Goal: Book appointment/travel/reservation

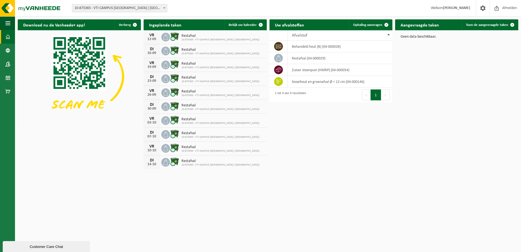
drag, startPoint x: 157, startPoint y: 77, endPoint x: 137, endPoint y: 86, distance: 22.7
click at [149, 75] on div "[DATE] Restafval 10-875365 - VTI CAMPUS [GEOGRAPHIC_DATA] ( [GEOGRAPHIC_DATA])" at bounding box center [205, 79] width 123 height 14
click at [295, 73] on td "zuiver steenpuin (HMRP) (04-000054)" at bounding box center [340, 70] width 105 height 12
click at [366, 24] on span "Ophaling aanvragen" at bounding box center [367, 25] width 29 height 4
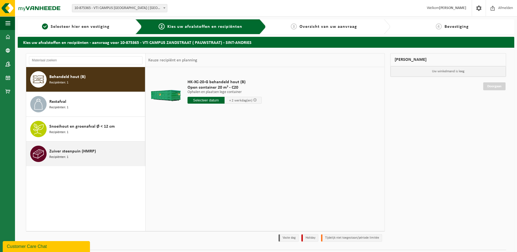
click at [56, 153] on span "Zuiver steenpuin (HMRP)" at bounding box center [72, 151] width 47 height 7
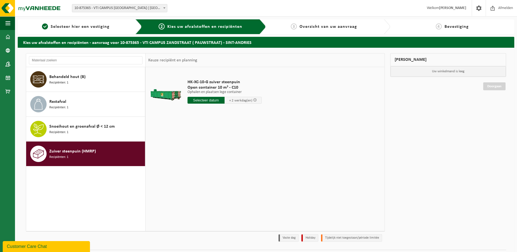
click at [208, 100] on input "text" at bounding box center [205, 100] width 37 height 7
click at [203, 149] on div "16" at bounding box center [202, 148] width 10 height 9
type input "Van 2025-09-16"
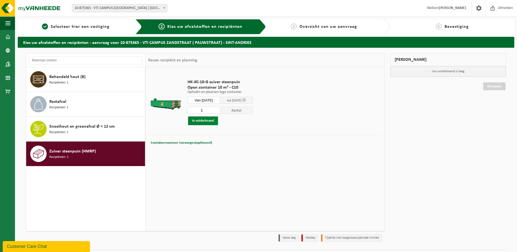
click at [207, 121] on button "In winkelmand" at bounding box center [203, 120] width 30 height 9
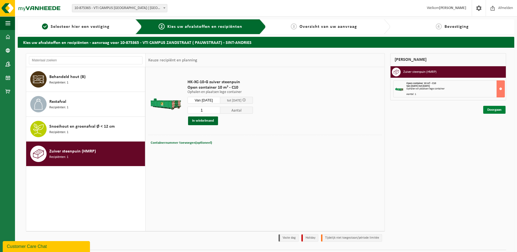
click at [494, 110] on link "Doorgaan" at bounding box center [494, 110] width 22 height 8
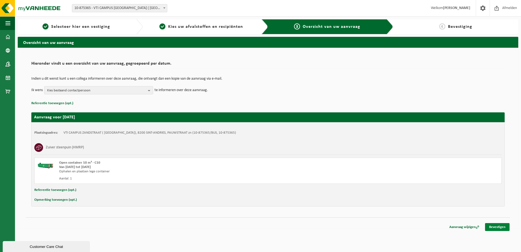
click at [496, 227] on link "Bevestigen" at bounding box center [497, 227] width 25 height 8
